Goal: Entertainment & Leisure: Consume media (video, audio)

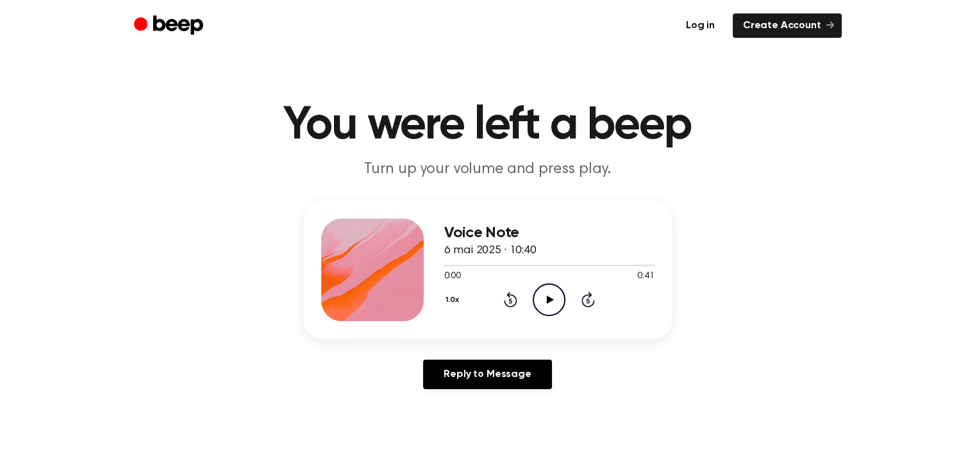
click at [703, 26] on link "Log in" at bounding box center [700, 25] width 49 height 24
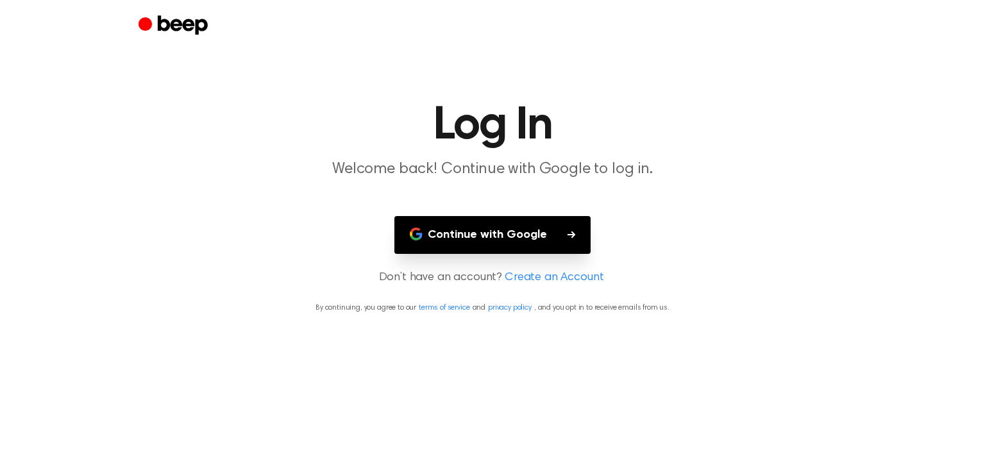
click at [490, 232] on button "Continue with Google" at bounding box center [492, 235] width 196 height 38
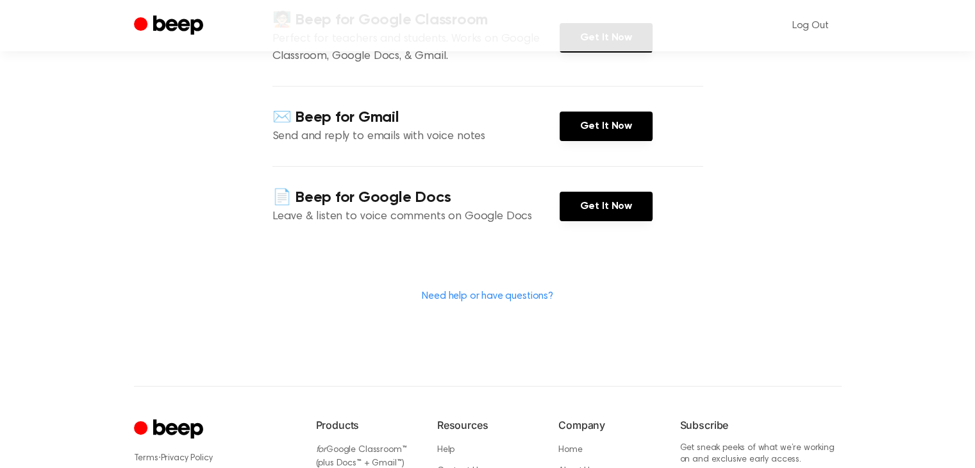
scroll to position [256, 0]
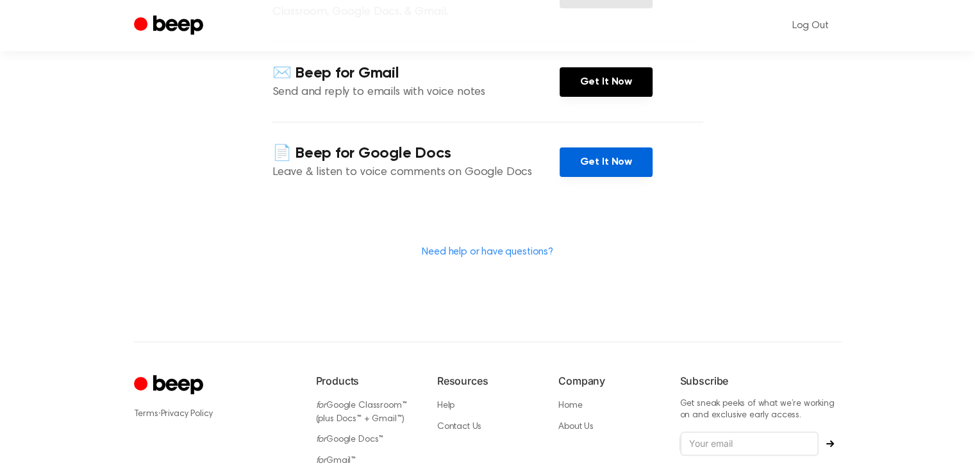
click at [601, 168] on link "Get It Now" at bounding box center [606, 161] width 93 height 29
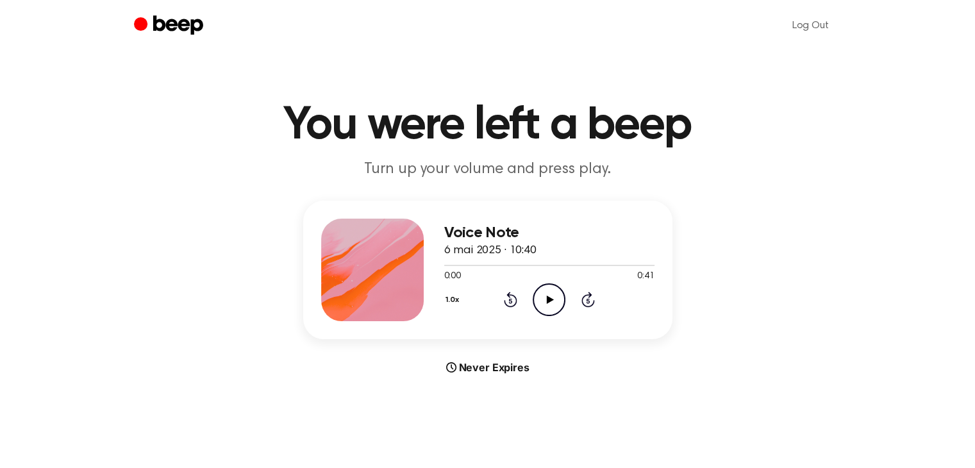
click at [555, 298] on icon "Play Audio" at bounding box center [549, 299] width 33 height 33
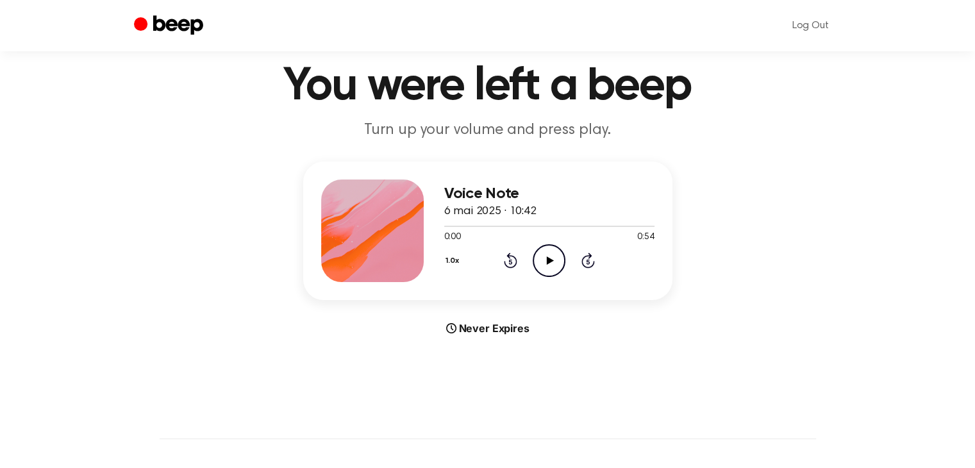
scroll to position [64, 0]
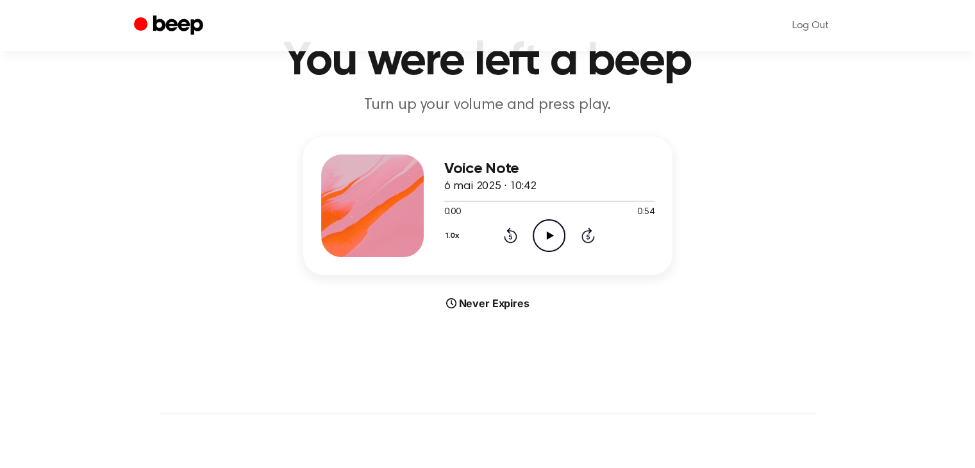
click at [545, 231] on icon "Play Audio" at bounding box center [549, 235] width 33 height 33
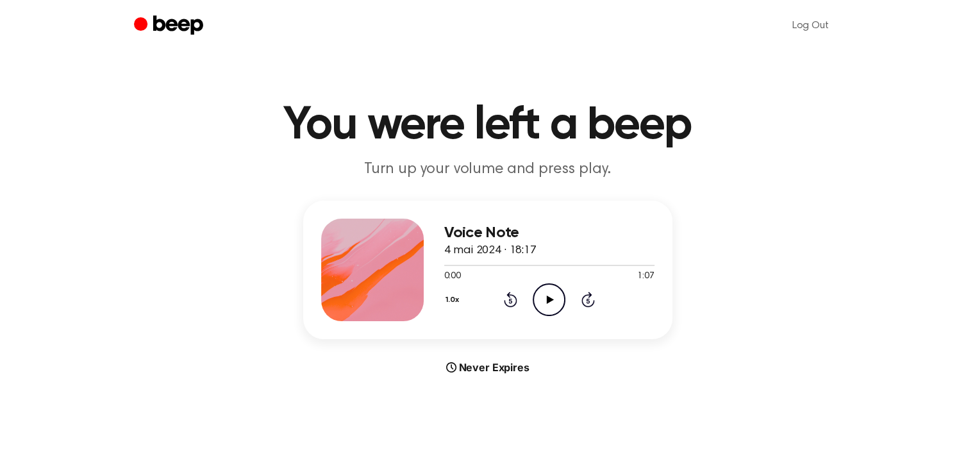
click at [550, 305] on icon "Play Audio" at bounding box center [549, 299] width 33 height 33
click at [550, 299] on icon at bounding box center [550, 300] width 7 height 8
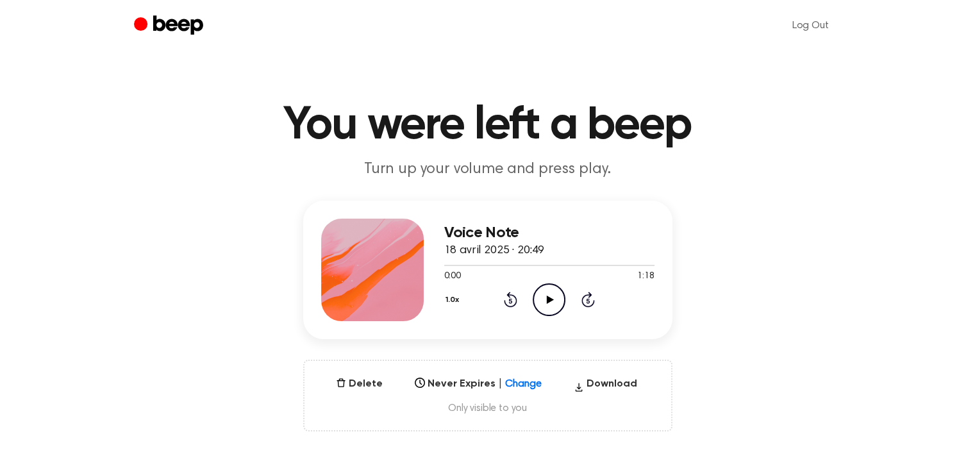
click at [543, 291] on icon "Play Audio" at bounding box center [549, 299] width 33 height 33
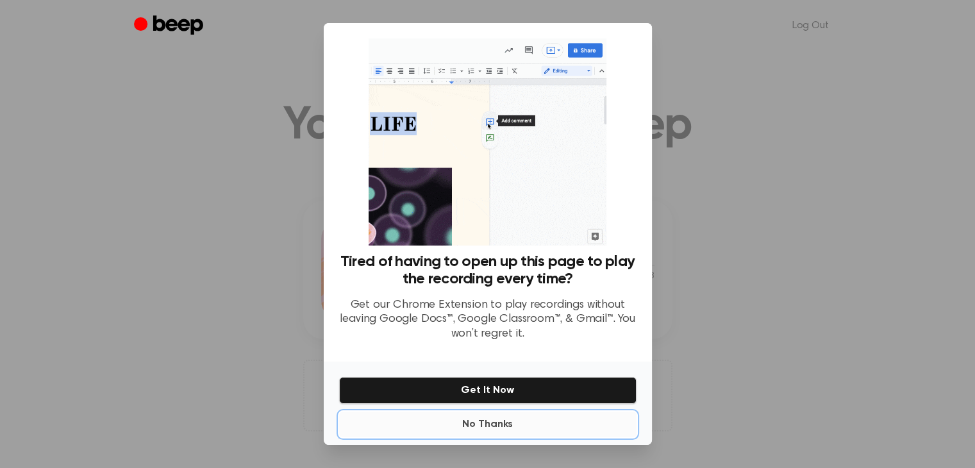
click at [510, 424] on button "No Thanks" at bounding box center [488, 425] width 298 height 26
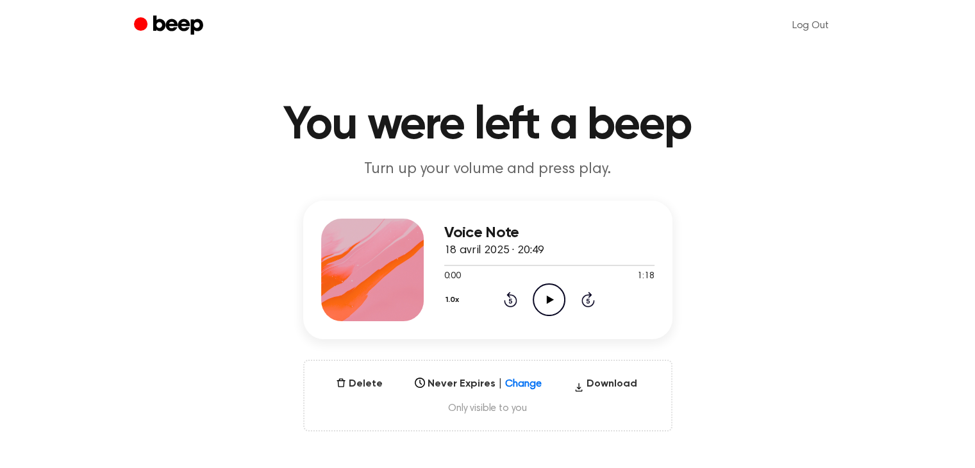
click at [548, 294] on icon "Play Audio" at bounding box center [549, 299] width 33 height 33
click at [544, 296] on icon "Play Audio" at bounding box center [549, 299] width 33 height 33
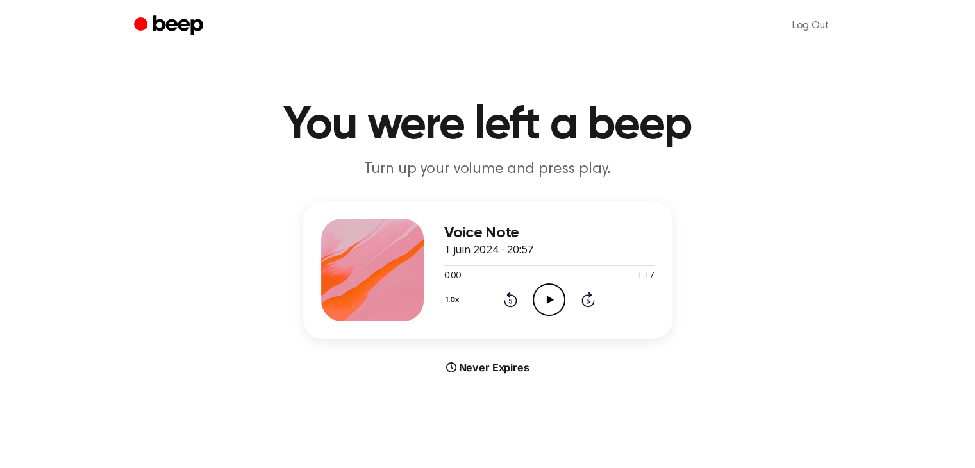
click at [536, 301] on icon "Play Audio" at bounding box center [549, 299] width 33 height 33
click at [553, 294] on icon "Play Audio" at bounding box center [549, 299] width 33 height 33
click at [542, 296] on icon "Play Audio" at bounding box center [549, 299] width 33 height 33
click at [544, 290] on icon "Play Audio" at bounding box center [549, 299] width 33 height 33
